Goal: Find contact information: Find contact information

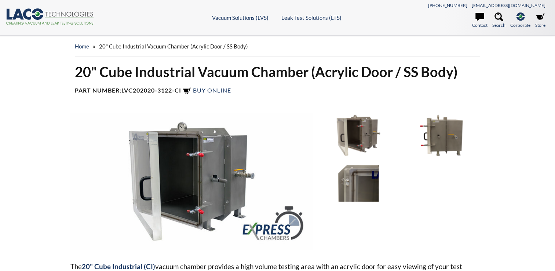
select select "Language Translate Widget"
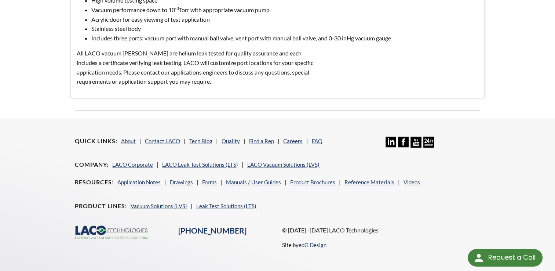
scroll to position [378, 0]
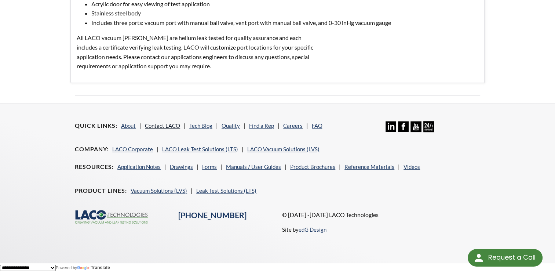
click at [162, 124] on link "Contact LACO" at bounding box center [162, 125] width 35 height 7
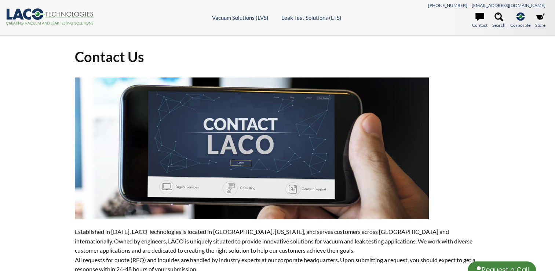
select select "Language Translate Widget"
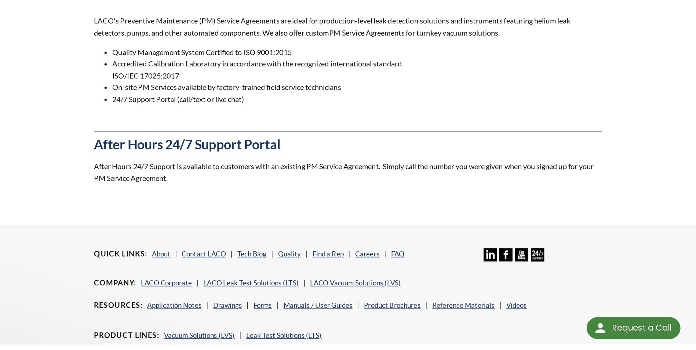
scroll to position [647, 0]
